Goal: Information Seeking & Learning: Find specific fact

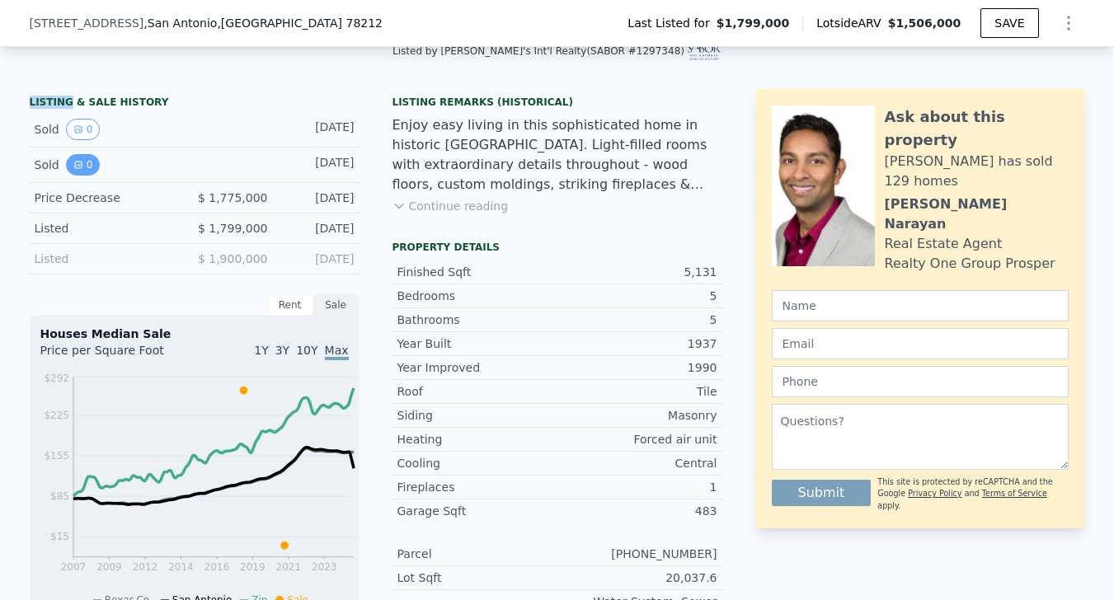
scroll to position [385, 0]
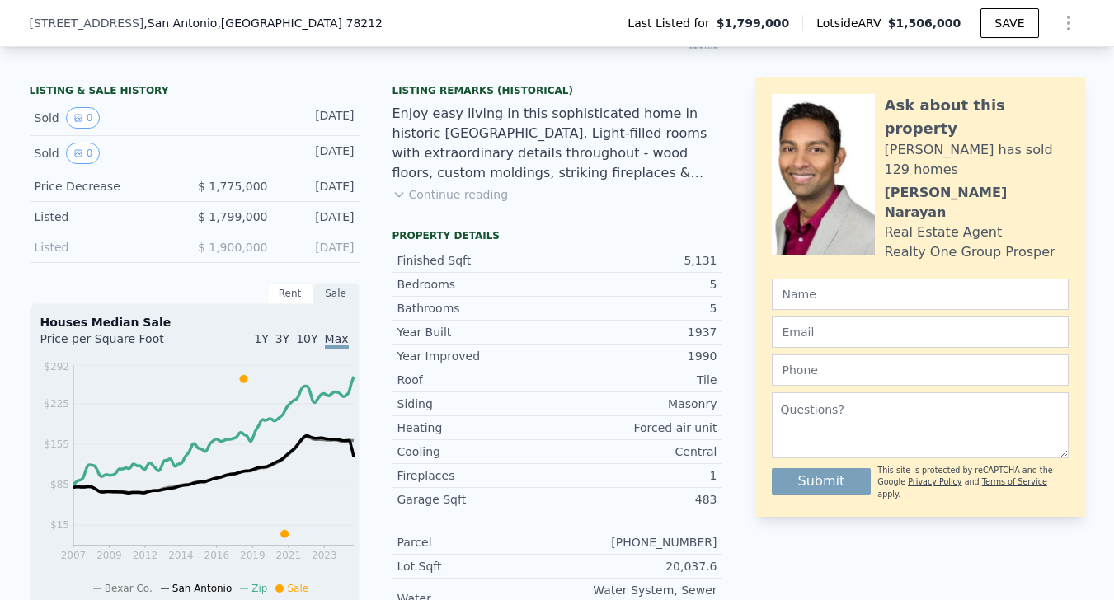
click at [187, 430] on div "LISTING & SALE HISTORY Sold 0 [DATE] Sold 0 [DATE] Price Decrease $ 1,775,000 […" at bounding box center [195, 347] width 330 height 538
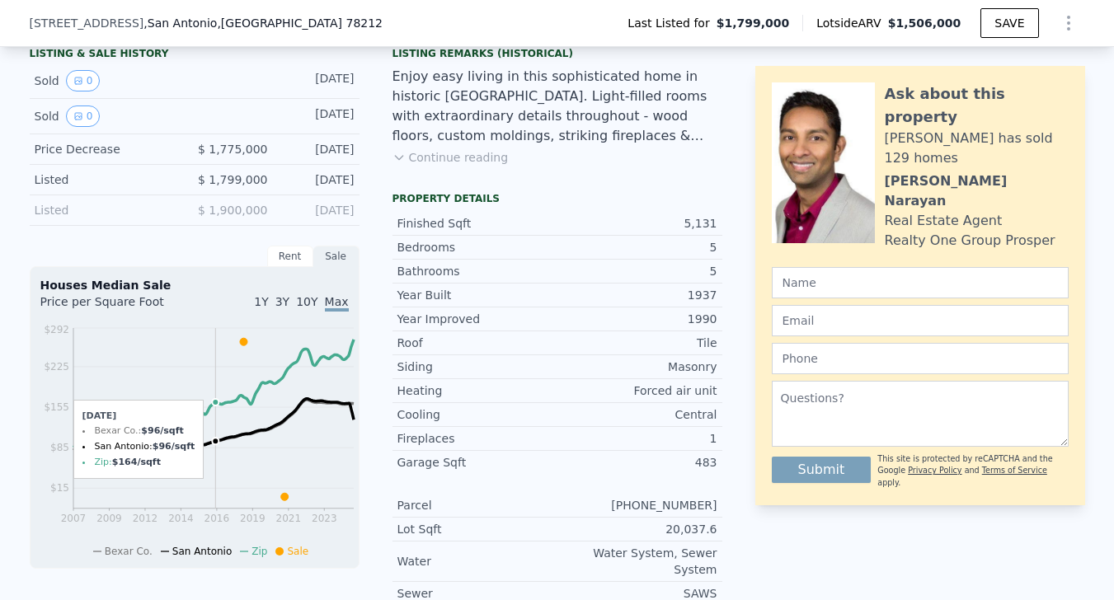
scroll to position [420, 0]
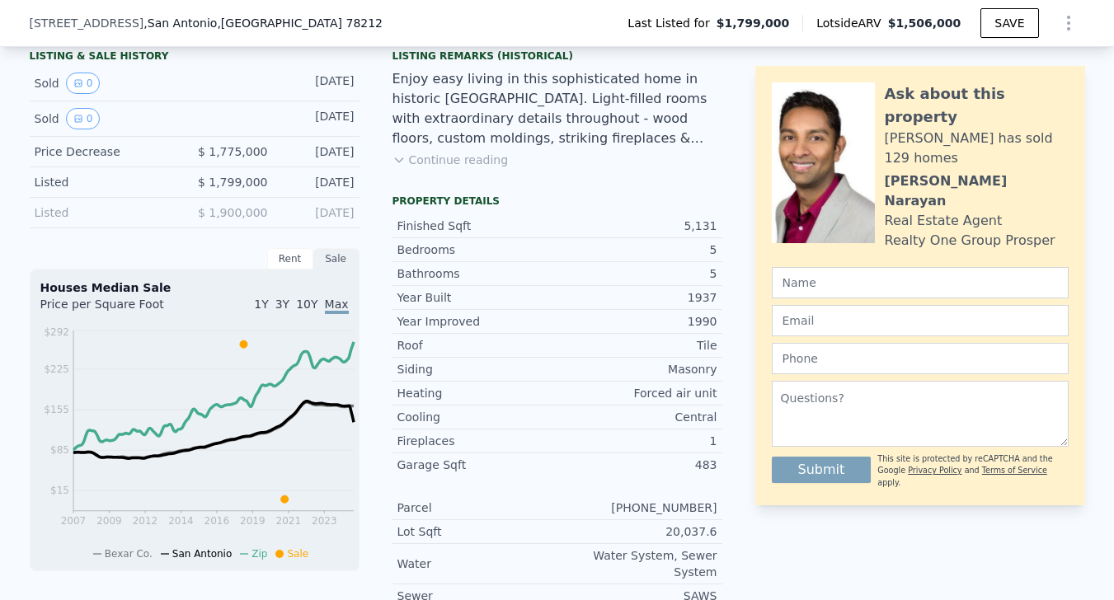
click at [213, 189] on span "$ 1,799,000" at bounding box center [233, 182] width 70 height 13
click at [198, 219] on span "$ 1,900,000" at bounding box center [233, 212] width 70 height 13
click at [63, 221] on div "Listed" at bounding box center [108, 213] width 147 height 16
click at [35, 221] on div "Listed" at bounding box center [108, 213] width 147 height 16
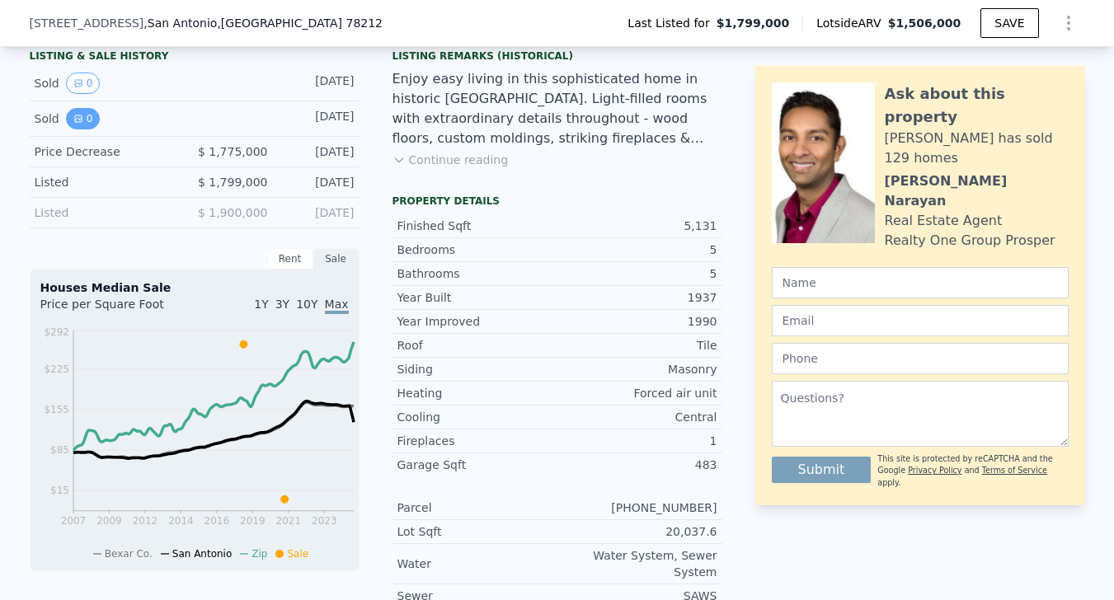
click at [66, 129] on button "0" at bounding box center [83, 118] width 35 height 21
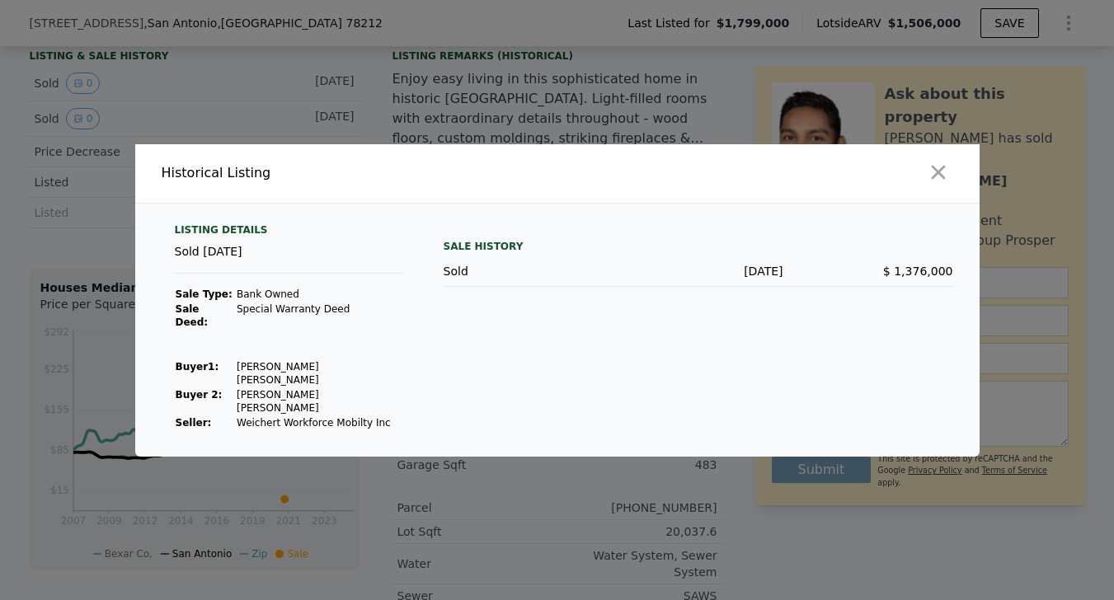
click at [205, 106] on div at bounding box center [557, 300] width 1114 height 600
